Goal: Information Seeking & Learning: Learn about a topic

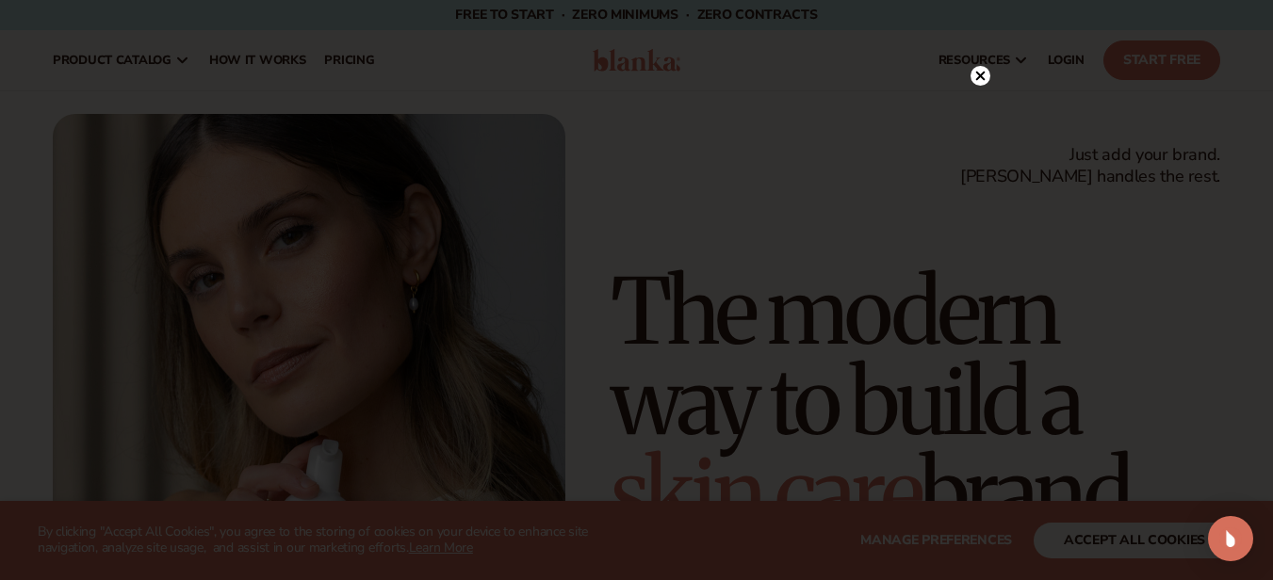
click at [978, 35] on div at bounding box center [636, 290] width 1273 height 580
click at [984, 72] on circle at bounding box center [980, 76] width 20 height 20
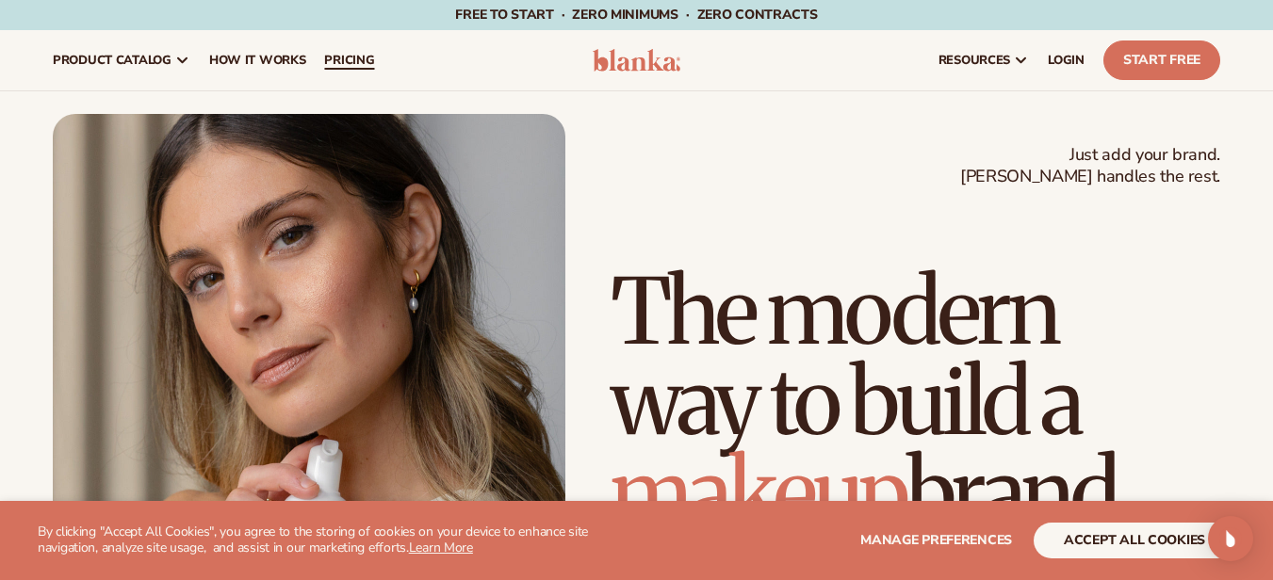
click at [337, 63] on span "pricing" at bounding box center [349, 60] width 50 height 15
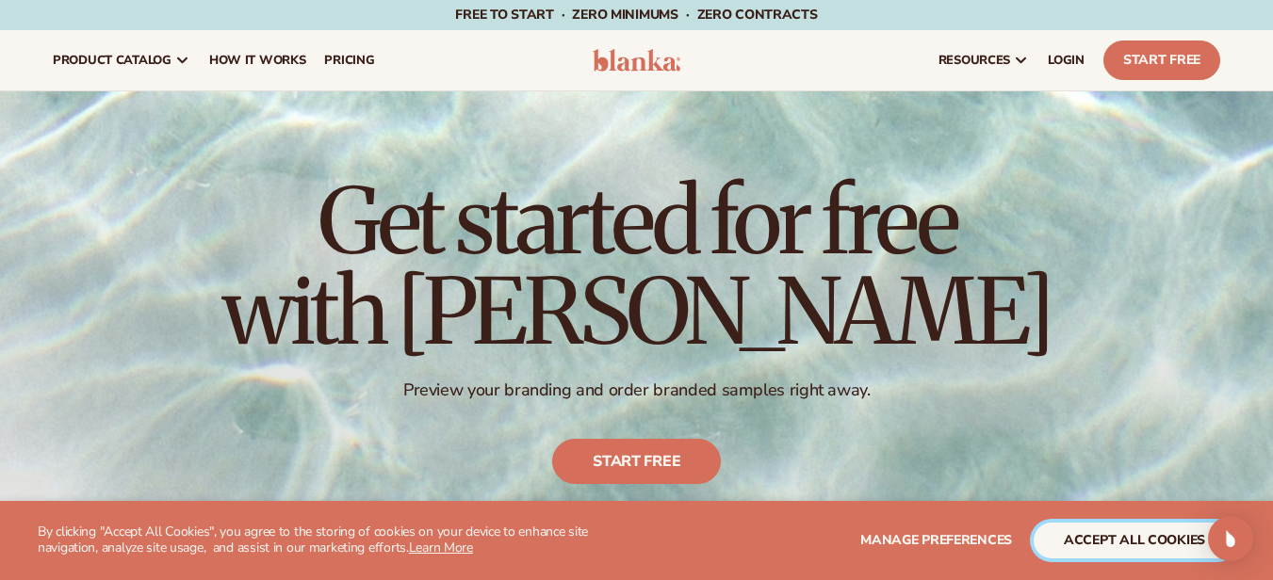
click at [1145, 534] on button "accept all cookies" at bounding box center [1134, 541] width 202 height 36
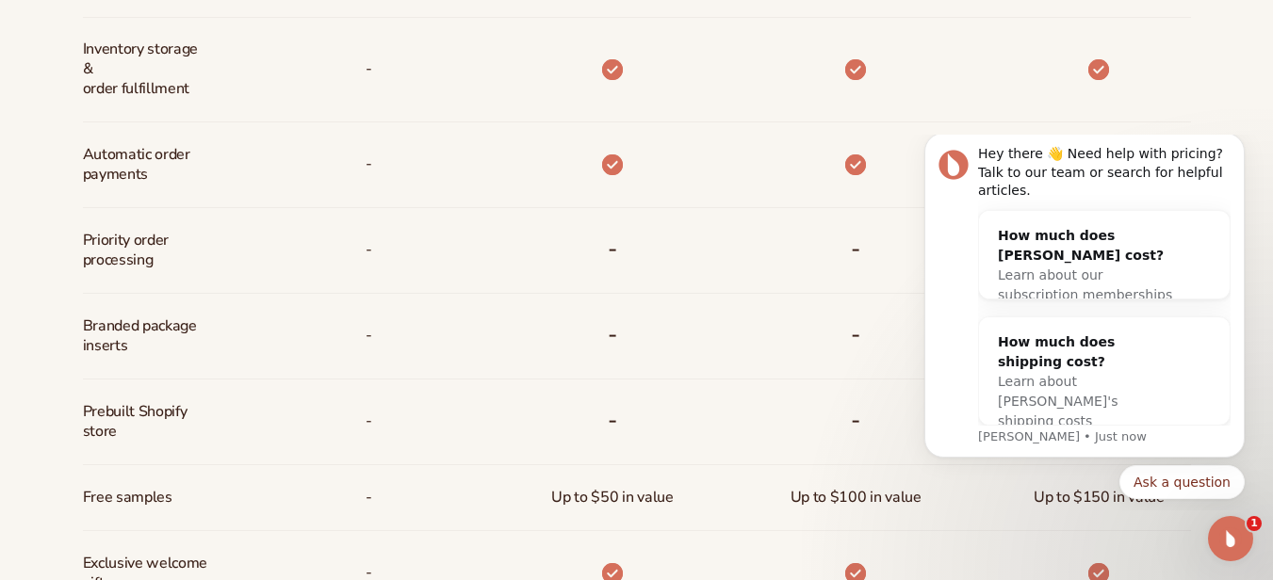
scroll to position [1249, 0]
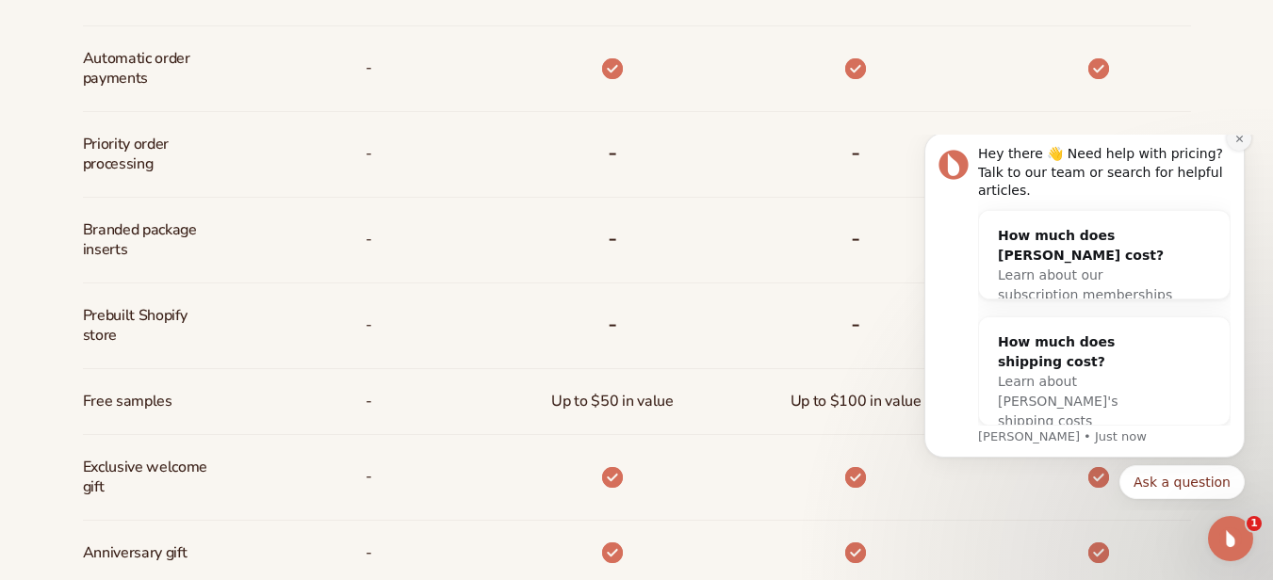
click at [1236, 144] on icon "Dismiss notification" at bounding box center [1239, 139] width 10 height 10
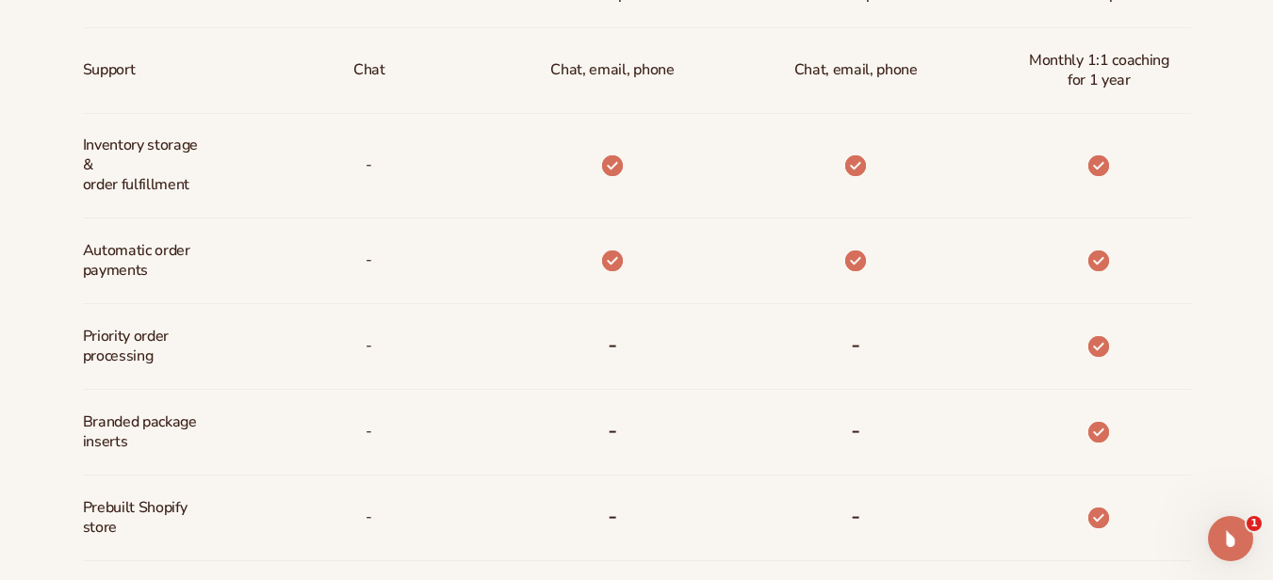
scroll to position [1153, 0]
